Goal: Information Seeking & Learning: Find specific page/section

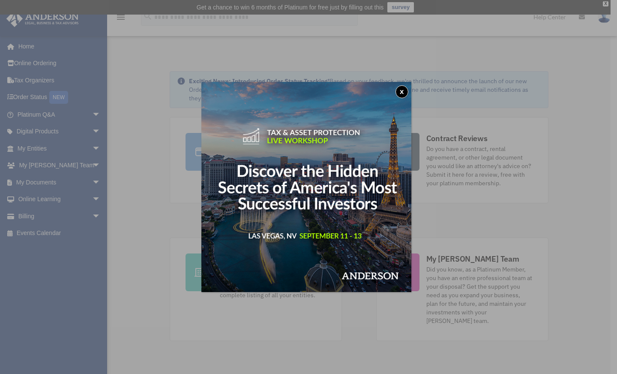
click at [402, 93] on button "x" at bounding box center [401, 91] width 13 height 13
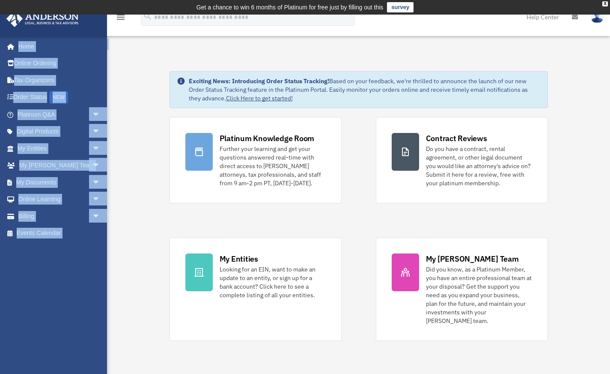
drag, startPoint x: 114, startPoint y: 111, endPoint x: 147, endPoint y: 41, distance: 77.0
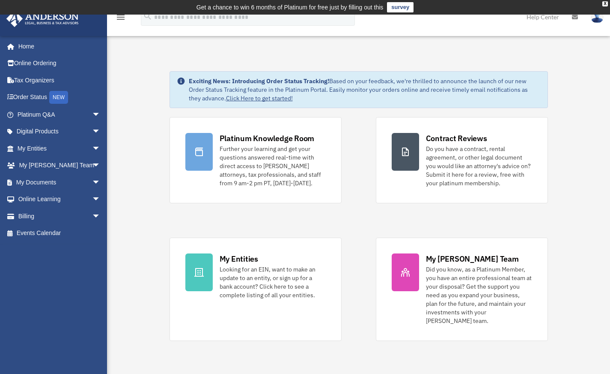
click at [92, 183] on span "arrow_drop_down" at bounding box center [100, 183] width 17 height 18
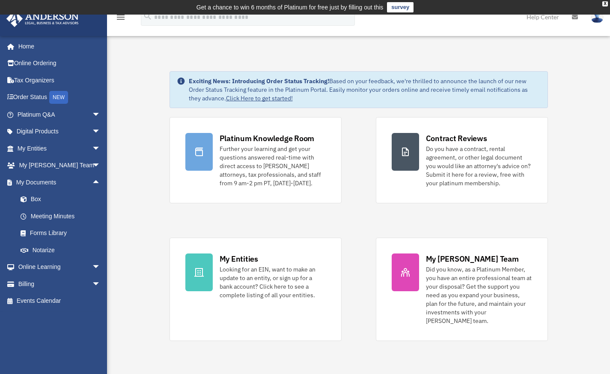
click at [51, 198] on link "Box" at bounding box center [63, 199] width 102 height 17
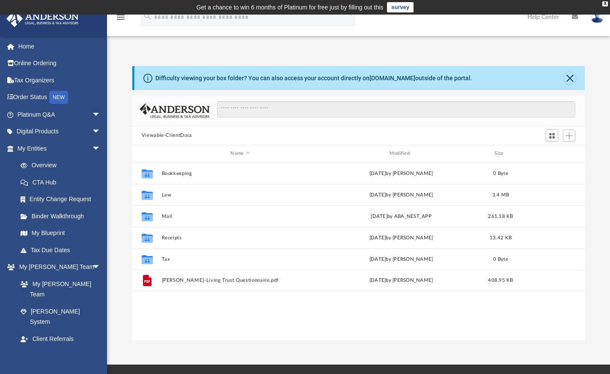
scroll to position [188, 446]
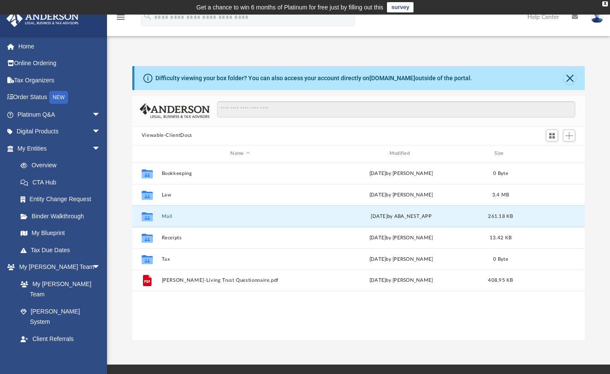
click at [163, 213] on button "Mail" at bounding box center [240, 216] width 157 height 6
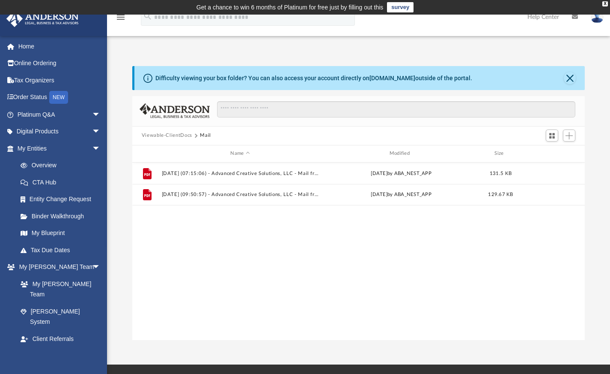
click at [168, 135] on button "Viewable-ClientDocs" at bounding box center [167, 136] width 51 height 8
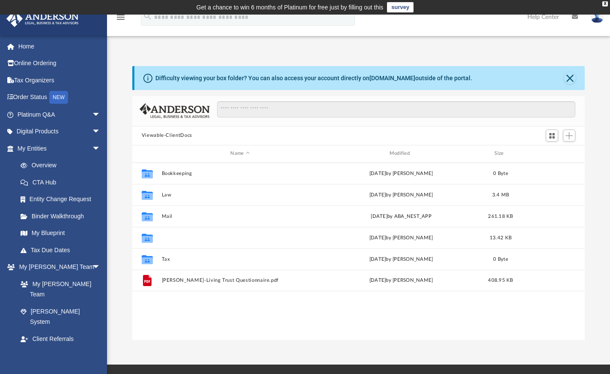
click at [169, 235] on button "Receipts" at bounding box center [240, 237] width 157 height 6
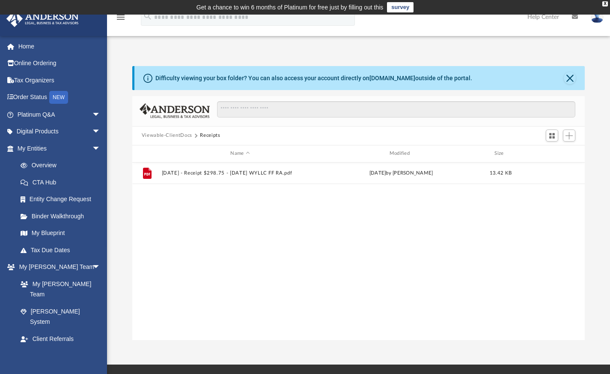
click at [156, 135] on button "Viewable-ClientDocs" at bounding box center [167, 136] width 51 height 8
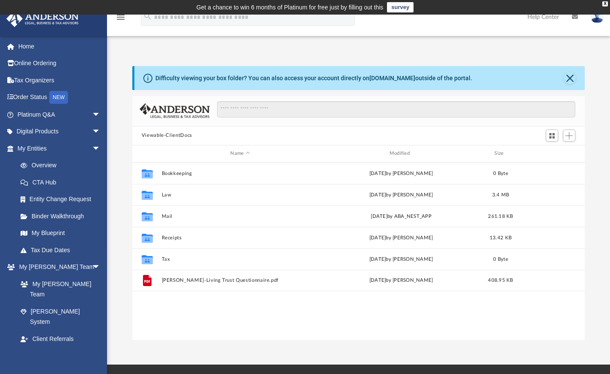
click at [92, 149] on span "arrow_drop_down" at bounding box center [100, 149] width 17 height 18
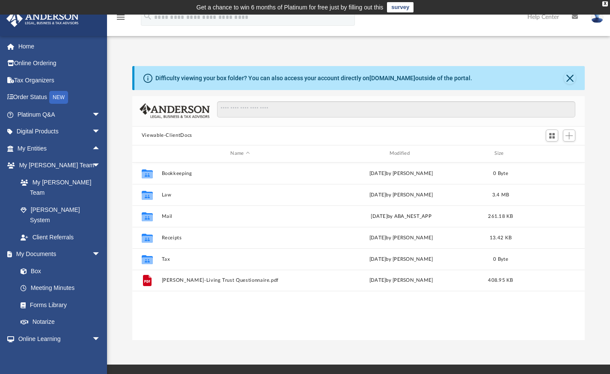
click at [92, 167] on span "arrow_drop_down" at bounding box center [100, 166] width 17 height 18
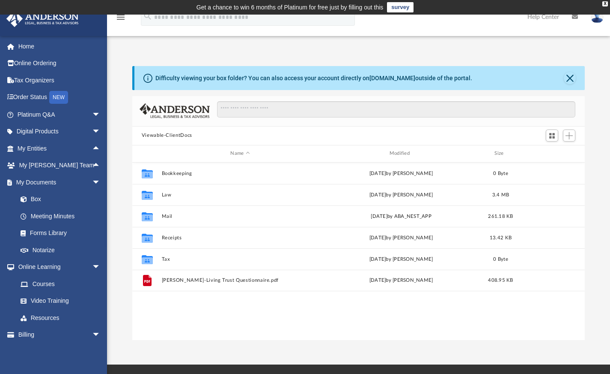
click at [92, 266] on span "arrow_drop_down" at bounding box center [100, 267] width 17 height 18
click at [166, 194] on button "Law" at bounding box center [240, 194] width 157 height 6
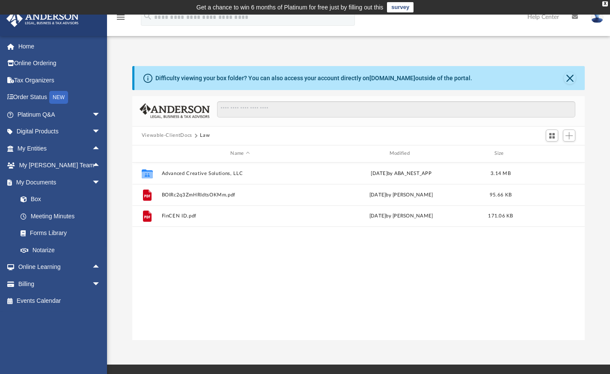
click at [164, 133] on button "Viewable-ClientDocs" at bounding box center [167, 136] width 51 height 8
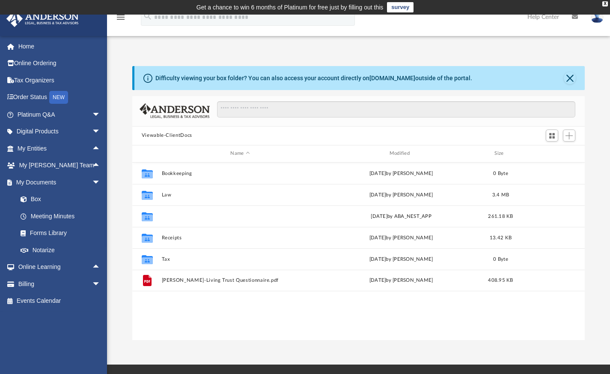
click at [168, 215] on button "Mail" at bounding box center [240, 216] width 157 height 6
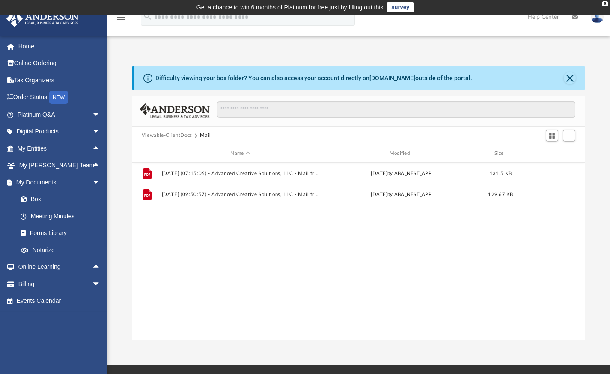
click at [160, 136] on button "Viewable-ClientDocs" at bounding box center [167, 136] width 51 height 8
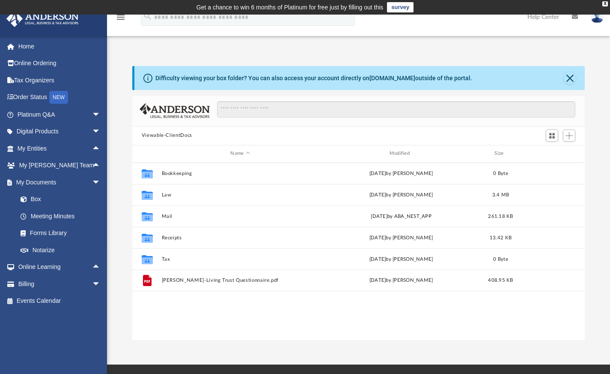
click at [605, 3] on div "X" at bounding box center [606, 3] width 6 height 5
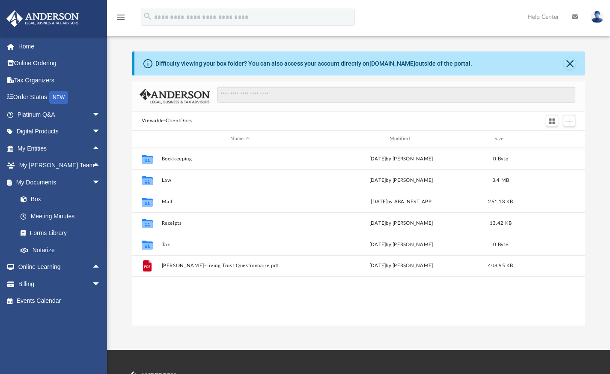
click at [92, 132] on span "arrow_drop_down" at bounding box center [100, 132] width 17 height 18
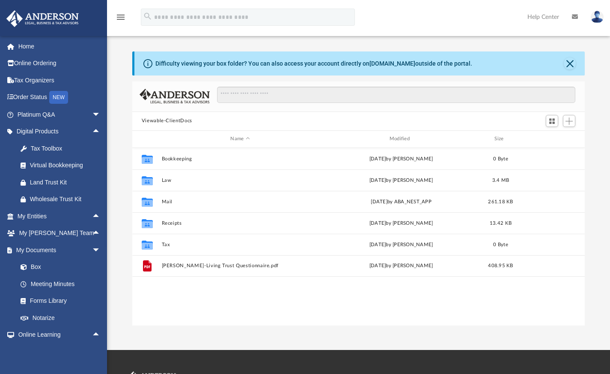
click at [92, 132] on span "arrow_drop_up" at bounding box center [100, 132] width 17 height 18
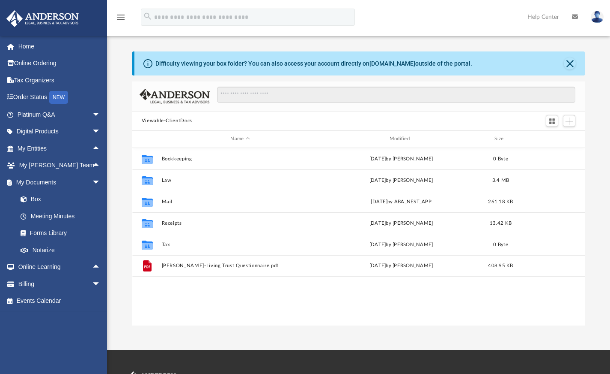
click at [92, 148] on span "arrow_drop_up" at bounding box center [100, 149] width 17 height 18
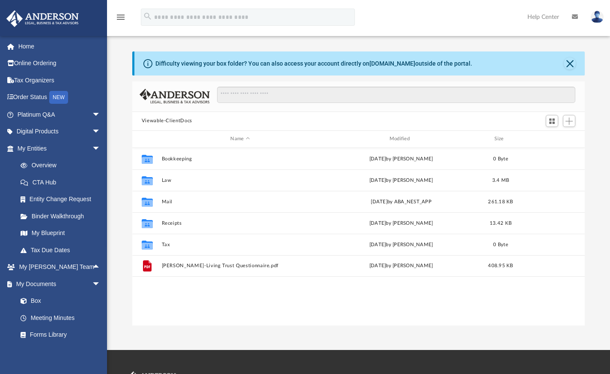
click at [65, 250] on link "Tax Due Dates" at bounding box center [63, 249] width 102 height 17
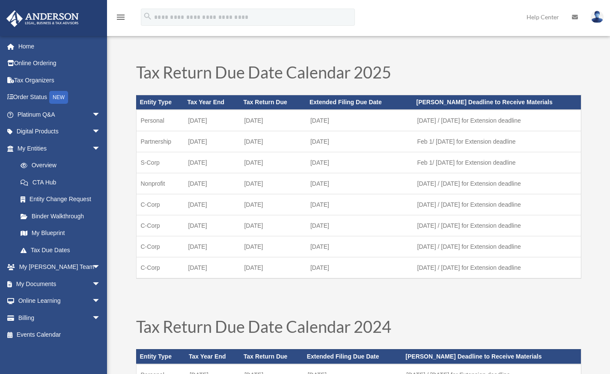
click at [92, 148] on span "arrow_drop_down" at bounding box center [100, 149] width 17 height 18
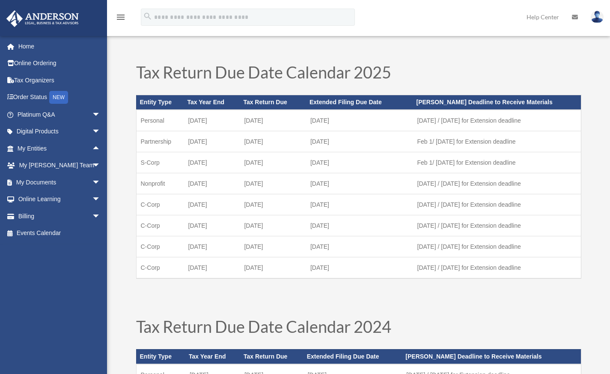
click at [92, 163] on span "arrow_drop_down" at bounding box center [100, 166] width 17 height 18
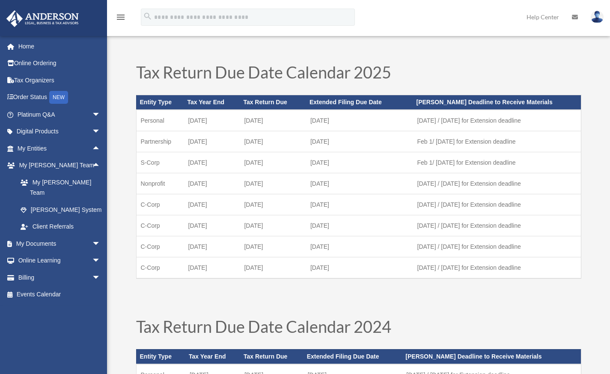
click at [92, 163] on span "arrow_drop_up" at bounding box center [100, 166] width 17 height 18
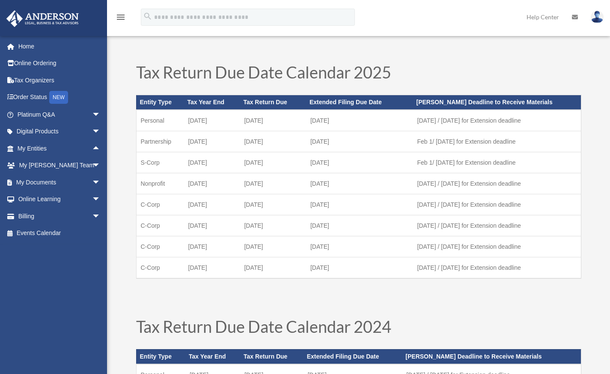
click at [92, 183] on span "arrow_drop_down" at bounding box center [100, 183] width 17 height 18
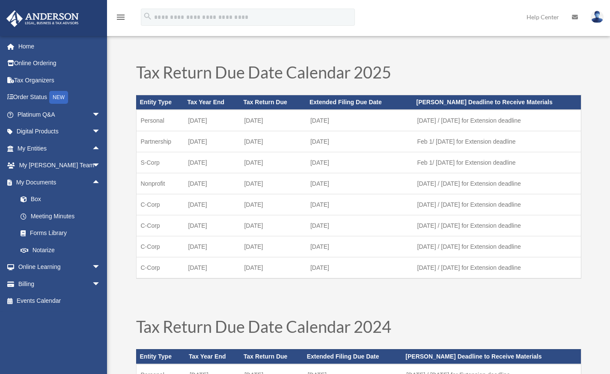
click at [33, 49] on link "Home" at bounding box center [60, 46] width 108 height 17
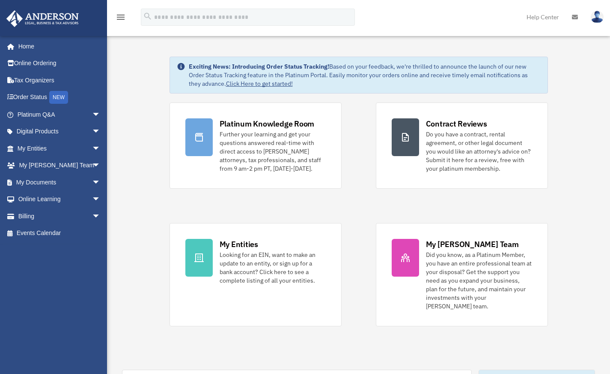
click at [575, 18] on icon at bounding box center [575, 17] width 6 height 6
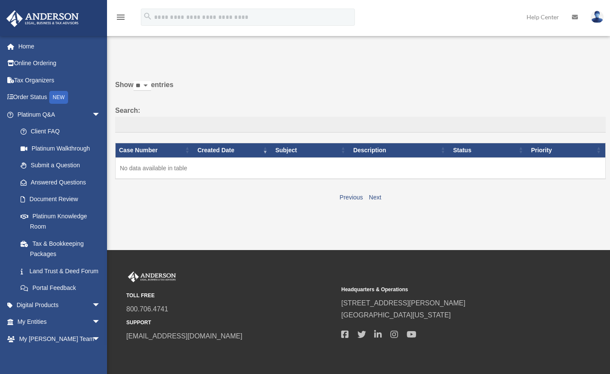
click at [92, 113] on span "arrow_drop_down" at bounding box center [100, 115] width 17 height 18
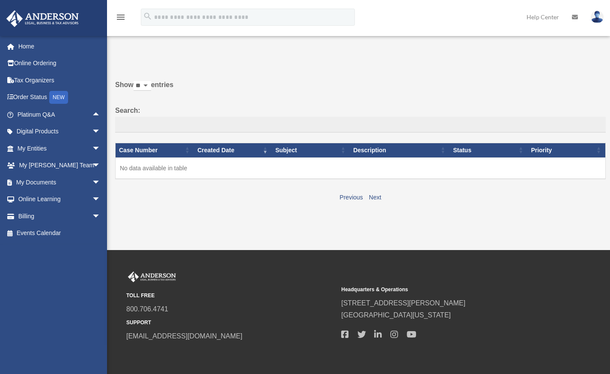
click at [92, 180] on span "arrow_drop_down" at bounding box center [100, 183] width 17 height 18
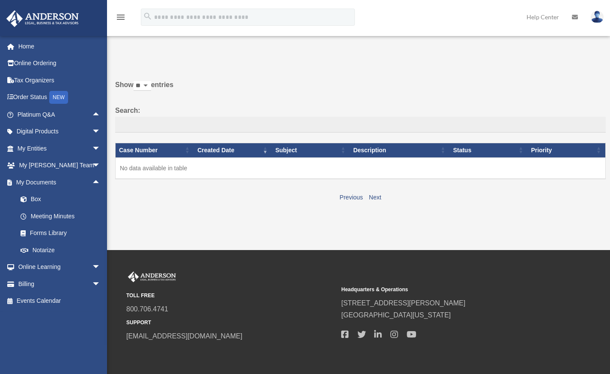
click at [42, 200] on link "Box" at bounding box center [63, 199] width 102 height 17
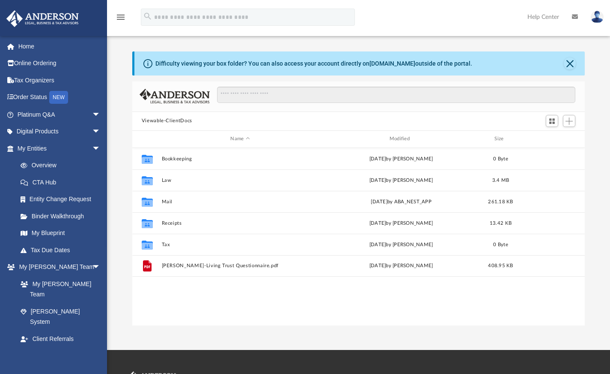
scroll to position [188, 446]
click at [170, 202] on button "Mail" at bounding box center [240, 201] width 157 height 6
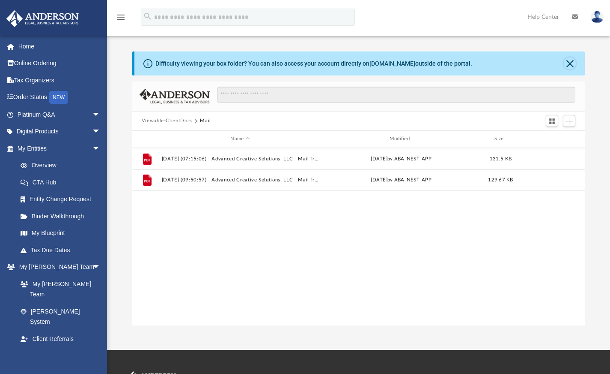
click at [571, 66] on button "Close" at bounding box center [570, 63] width 12 height 12
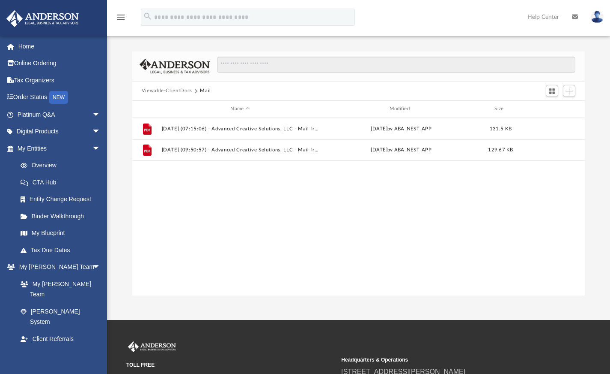
click at [602, 18] on img at bounding box center [597, 17] width 13 height 12
click at [452, 76] on link "Logout" at bounding box center [459, 75] width 86 height 18
